Goal: Navigation & Orientation: Find specific page/section

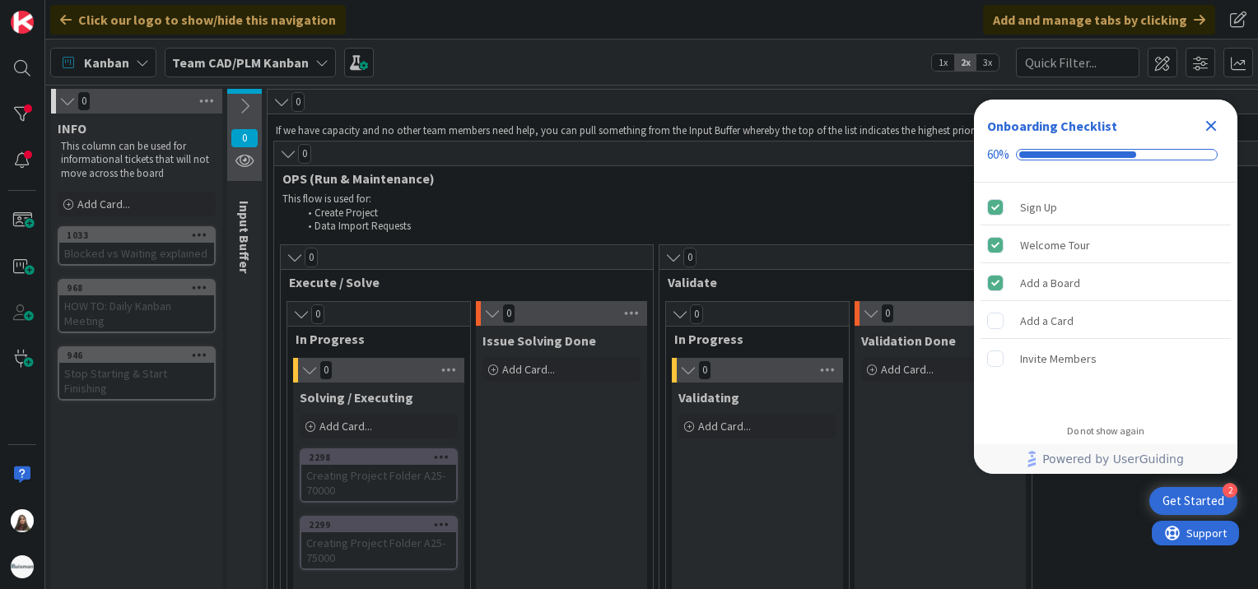
click at [1214, 128] on icon "Close Checklist" at bounding box center [1211, 126] width 11 height 11
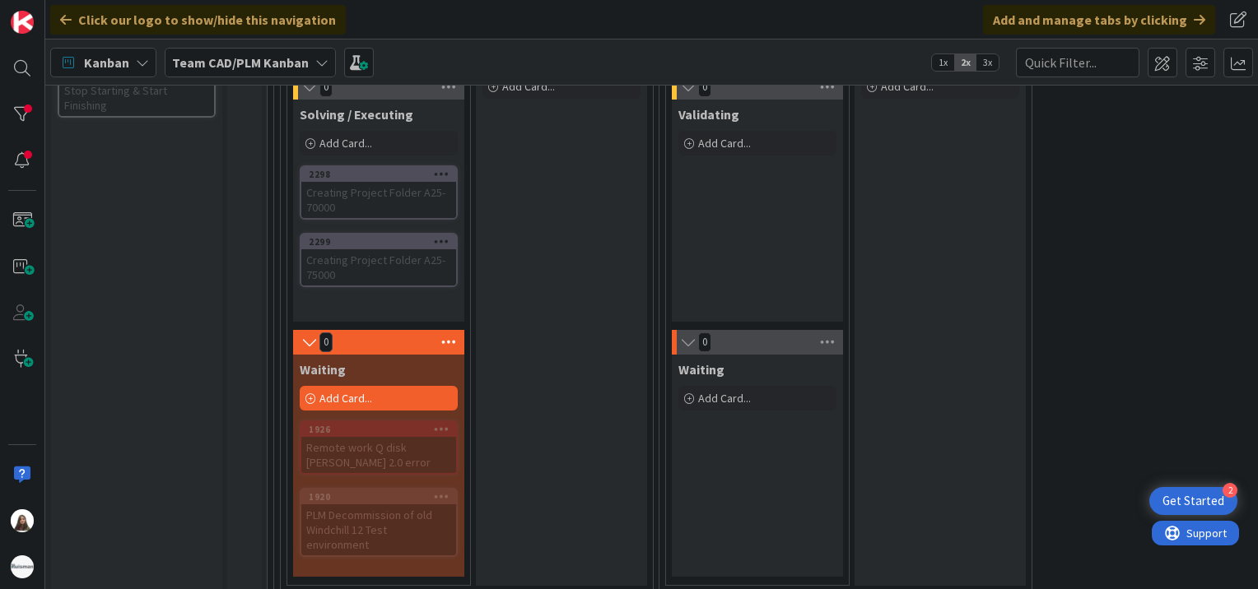
scroll to position [214, 0]
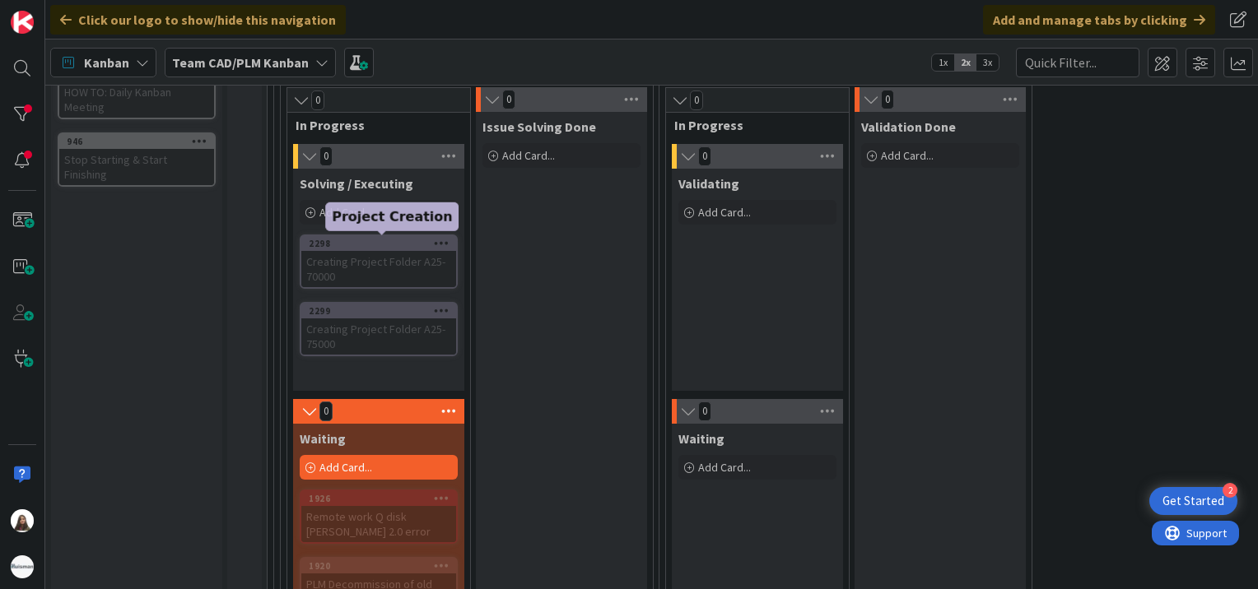
click at [388, 242] on div "2298" at bounding box center [382, 244] width 147 height 12
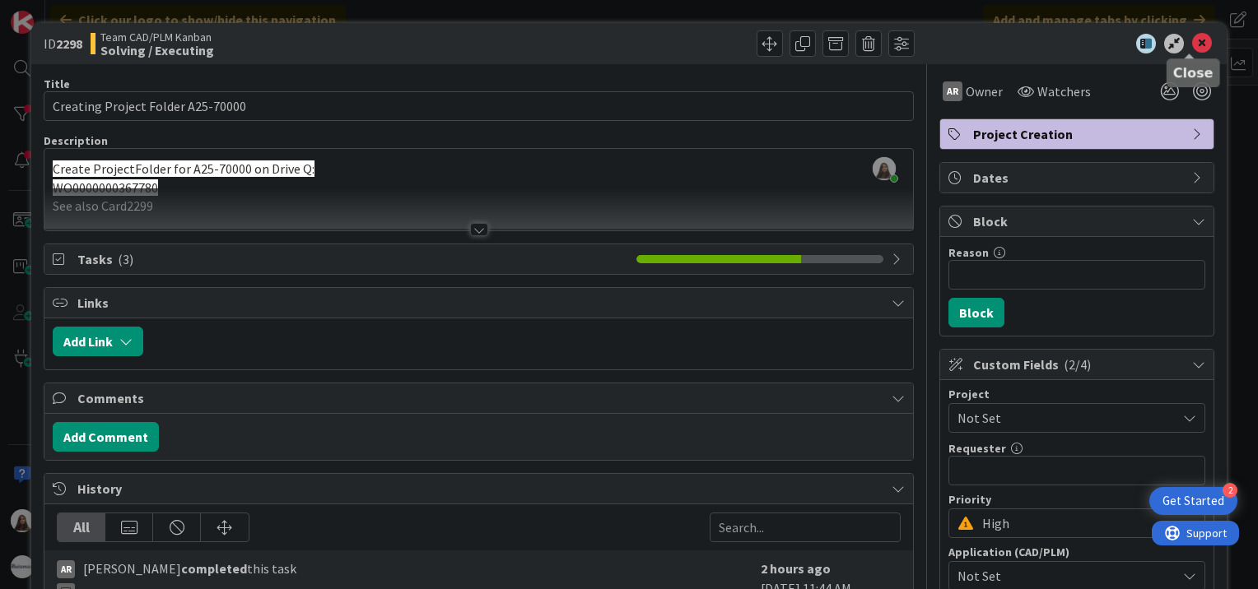
click at [1192, 42] on icon at bounding box center [1202, 44] width 20 height 20
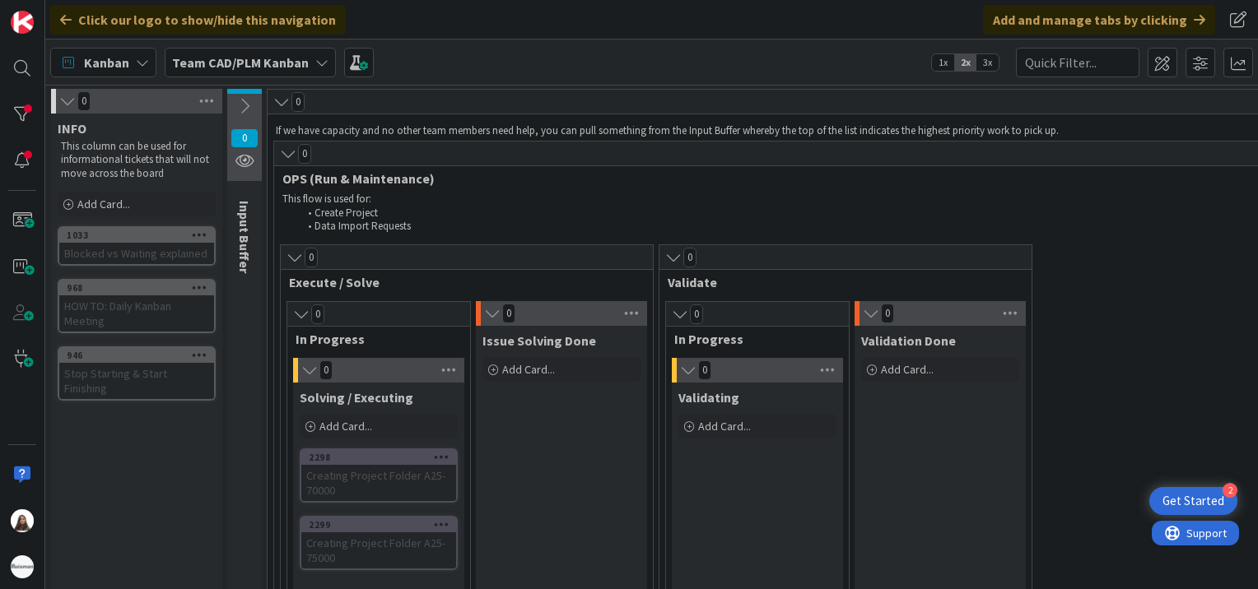
click at [429, 526] on div at bounding box center [441, 526] width 30 height 12
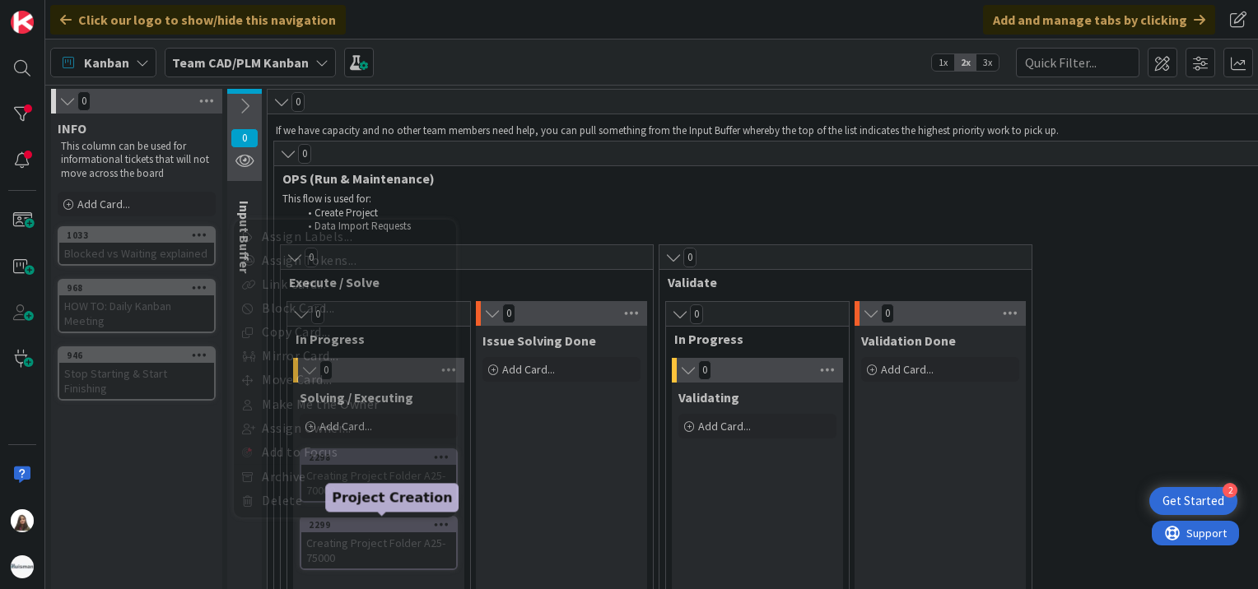
click at [417, 524] on div "2299" at bounding box center [382, 526] width 147 height 12
